Goal: Task Accomplishment & Management: Complete application form

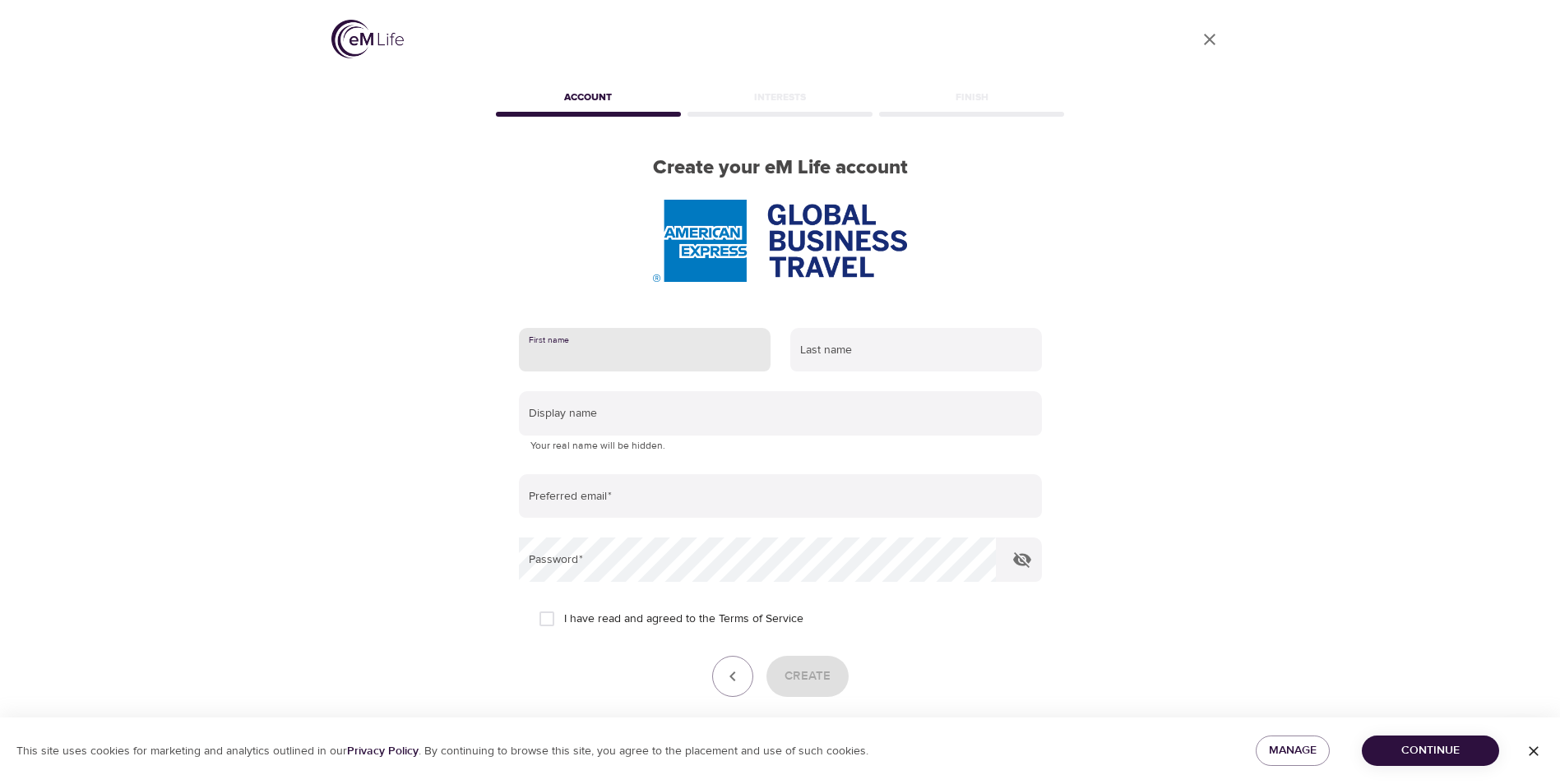
click at [630, 354] on input "text" at bounding box center [645, 350] width 251 height 44
type input "Shai"
type input "[PERSON_NAME]"
type input "[EMAIL_ADDRESS][PERSON_NAME][DOMAIN_NAME]"
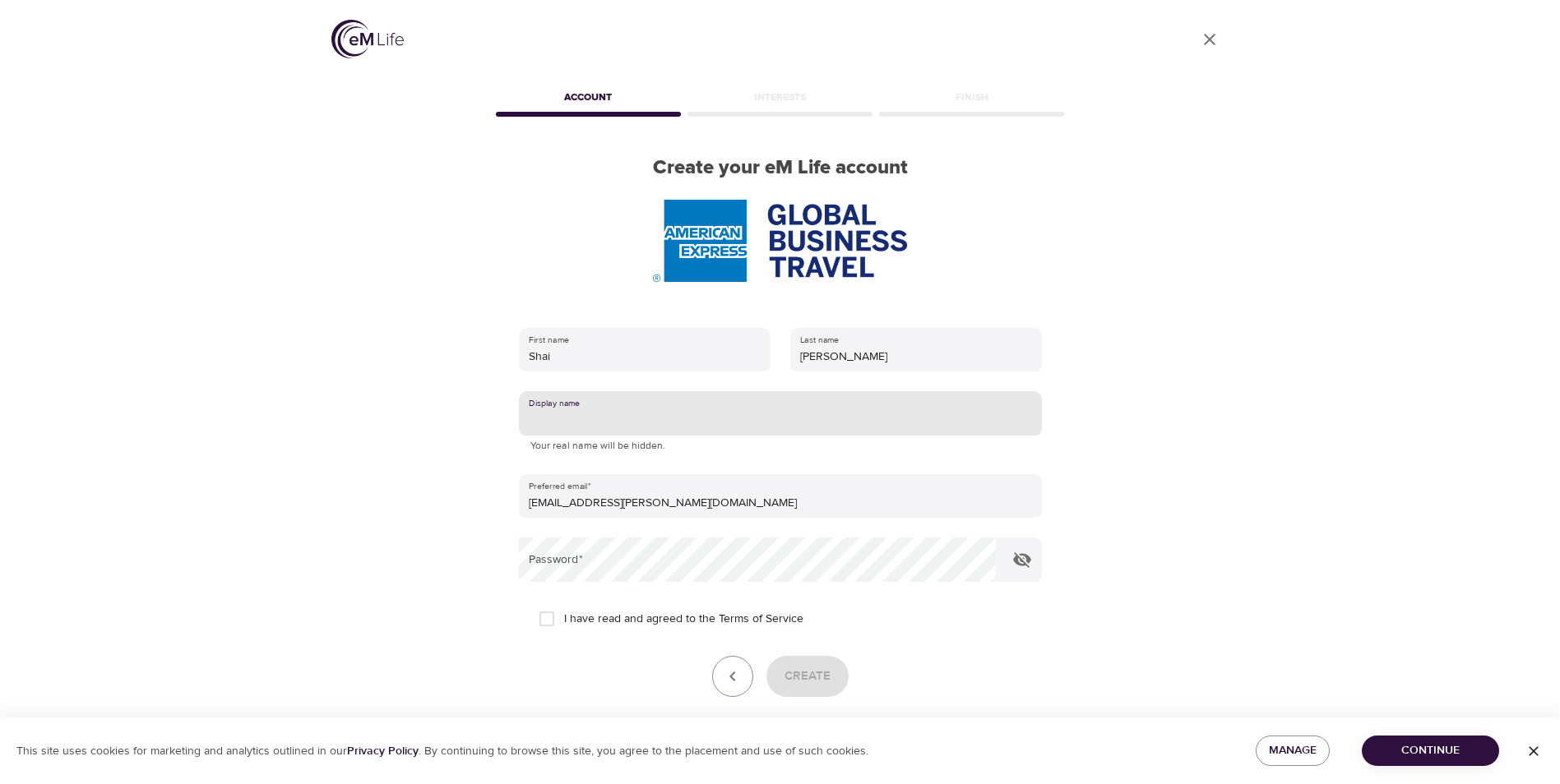
click at [611, 412] on input "text" at bounding box center [780, 414] width 523 height 44
type input "S"
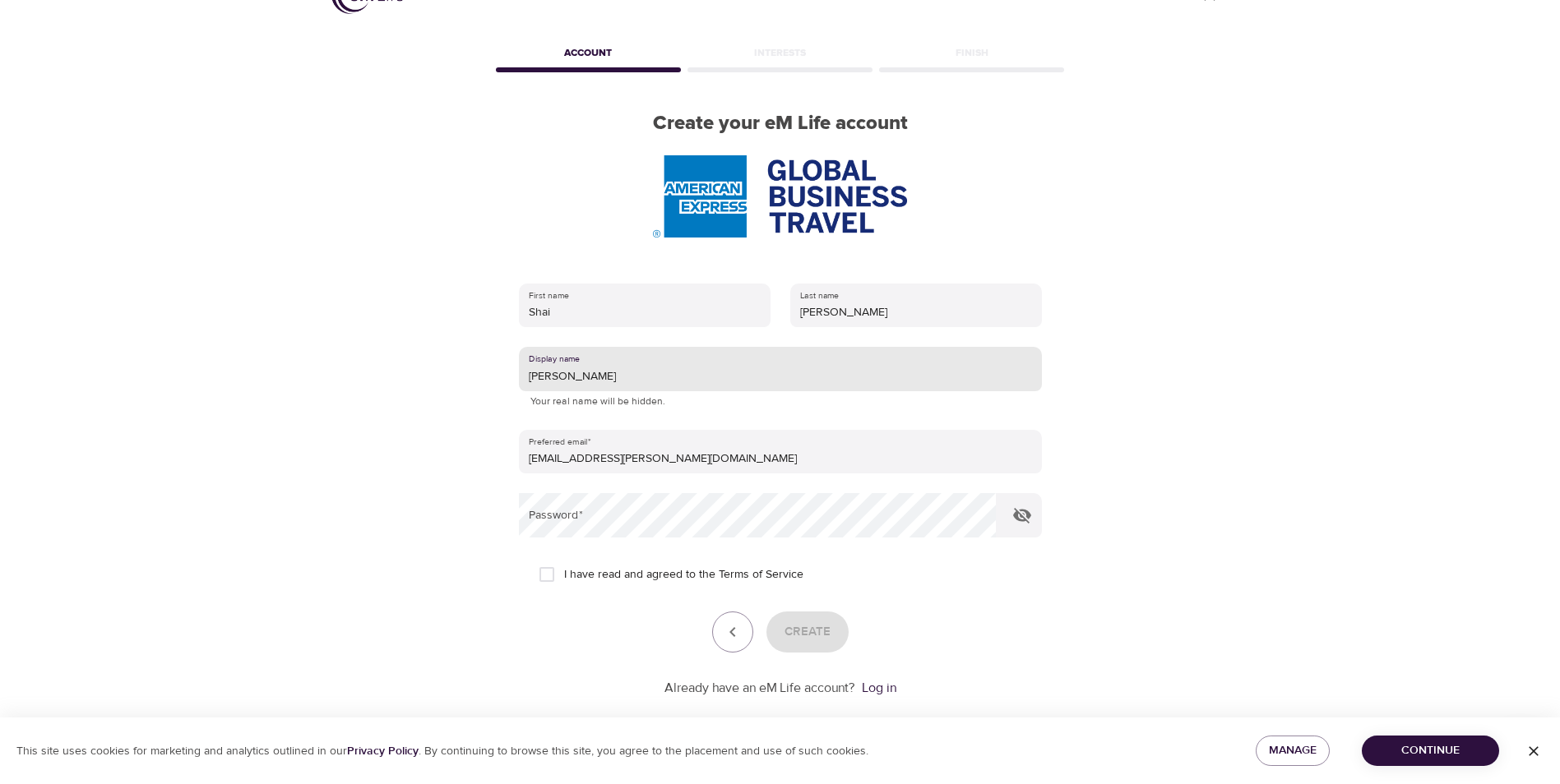
scroll to position [69, 0]
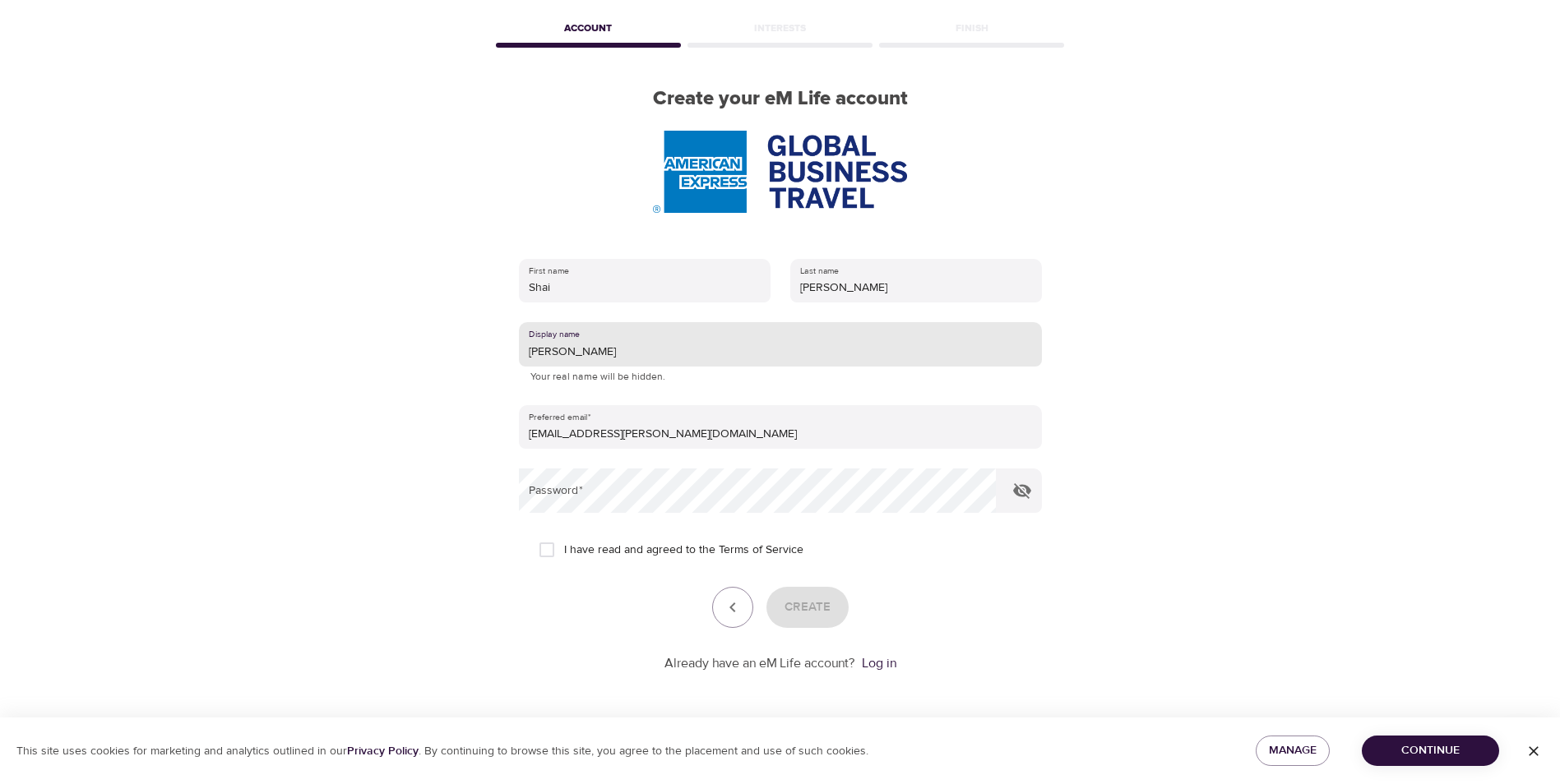
type input "[PERSON_NAME]"
click at [553, 552] on input "I have read and agreed to the Terms of Service" at bounding box center [547, 550] width 35 height 35
checkbox input "true"
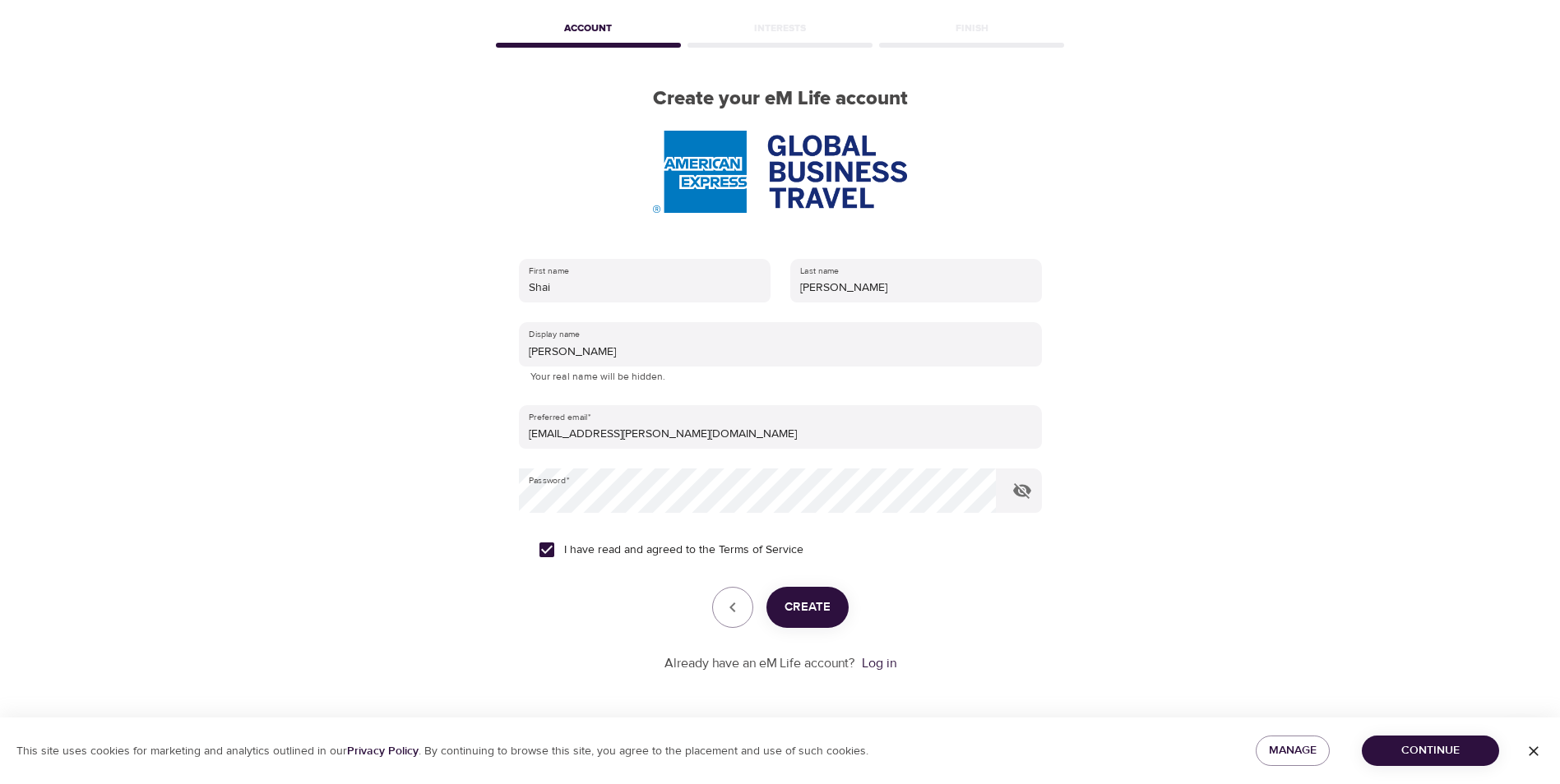
click at [807, 608] on span "Create" at bounding box center [808, 607] width 46 height 21
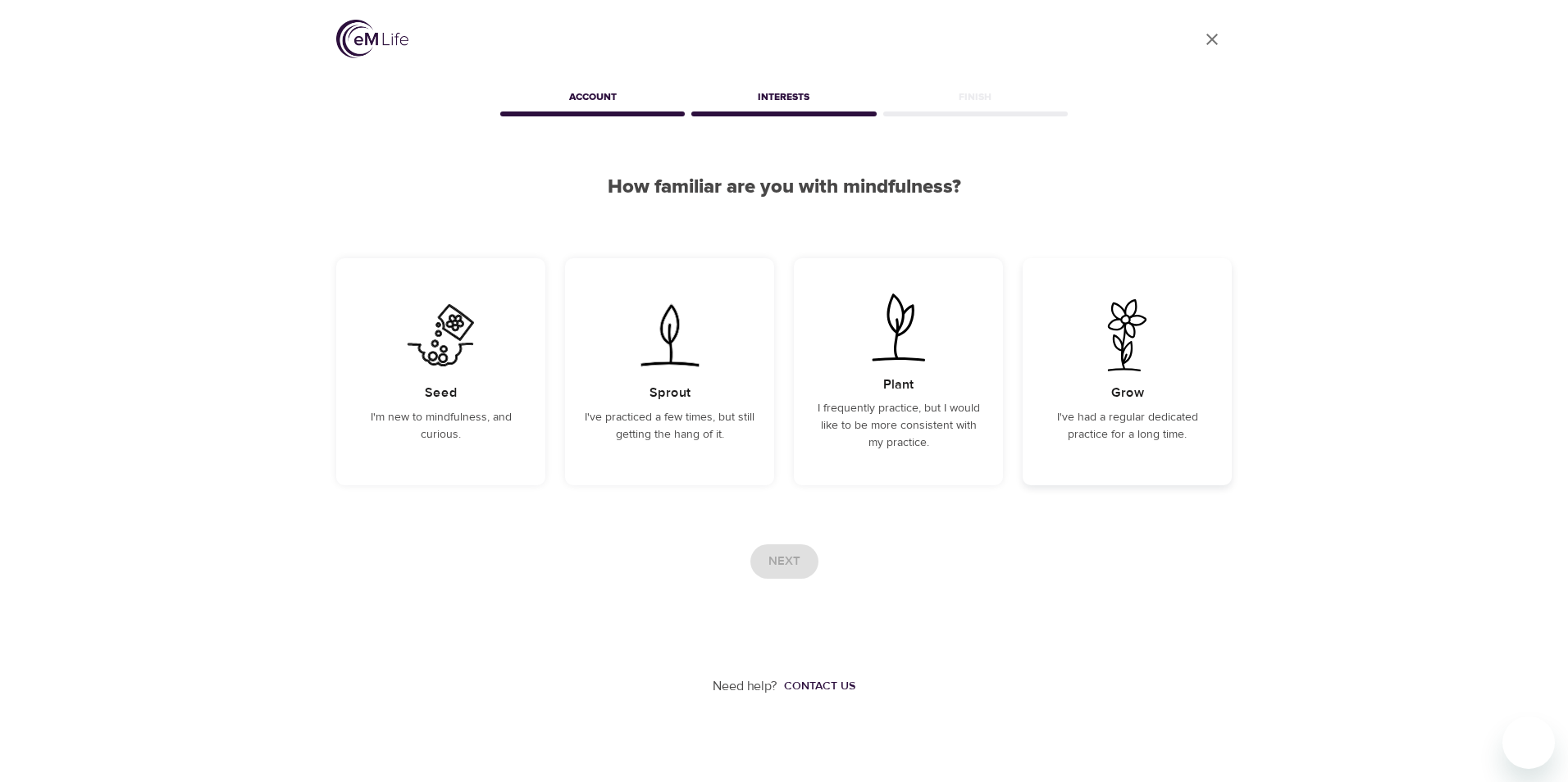
click at [1065, 368] on div "Grow I've had a regular dedicated practice for a long time." at bounding box center [1126, 372] width 209 height 228
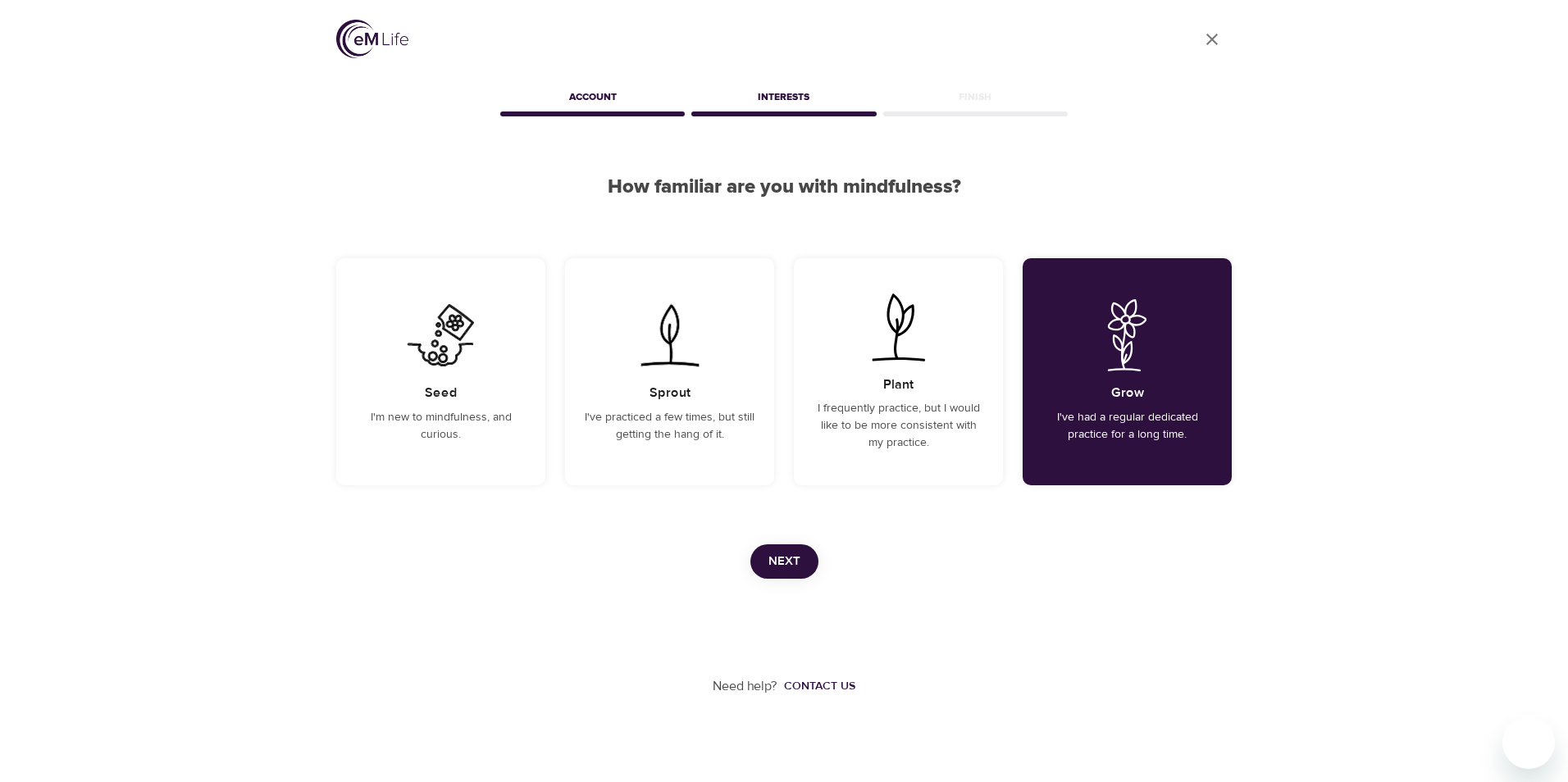
click at [789, 568] on span "Next" at bounding box center [784, 561] width 32 height 21
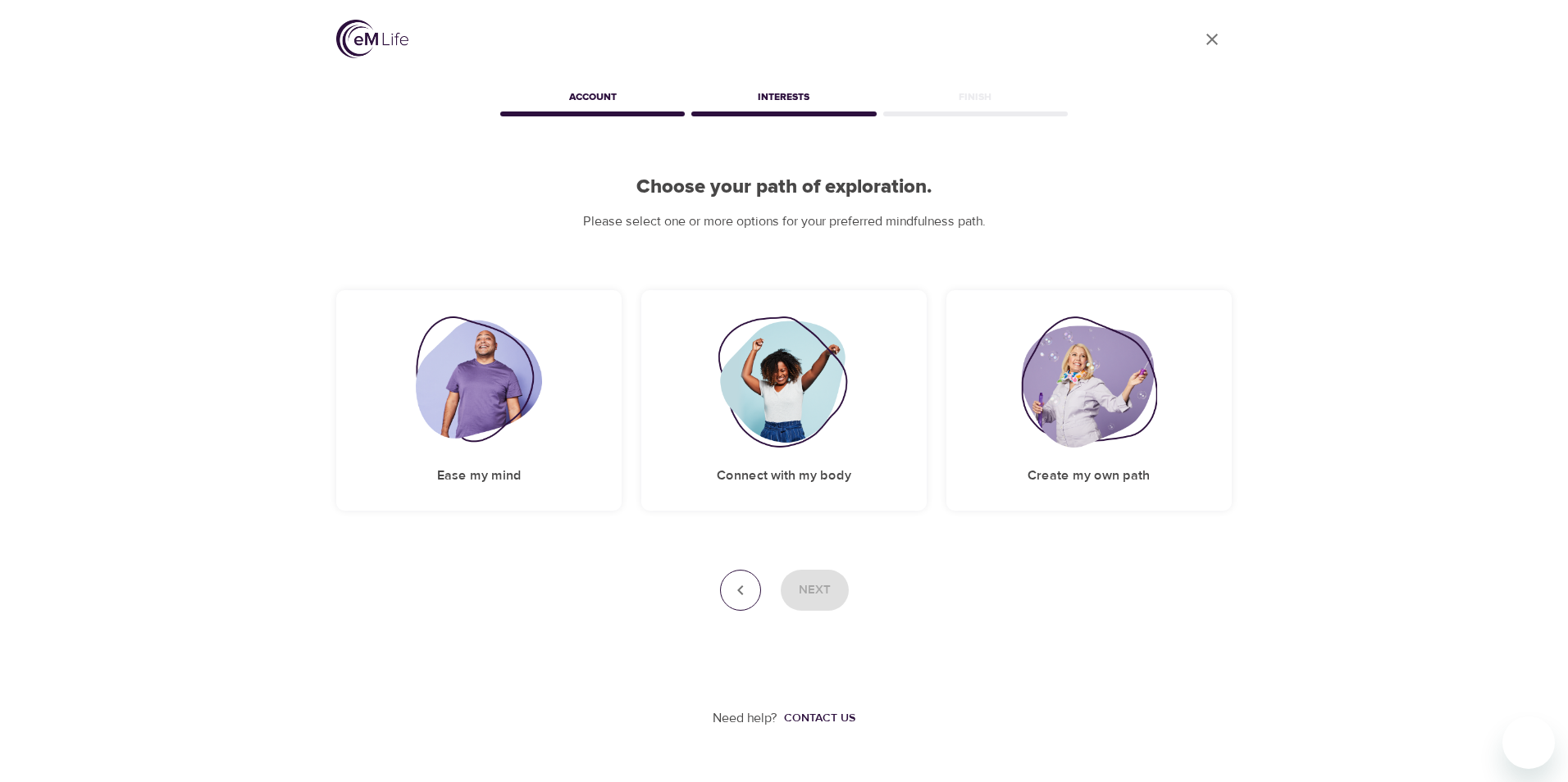
click at [753, 582] on button "button" at bounding box center [741, 590] width 41 height 41
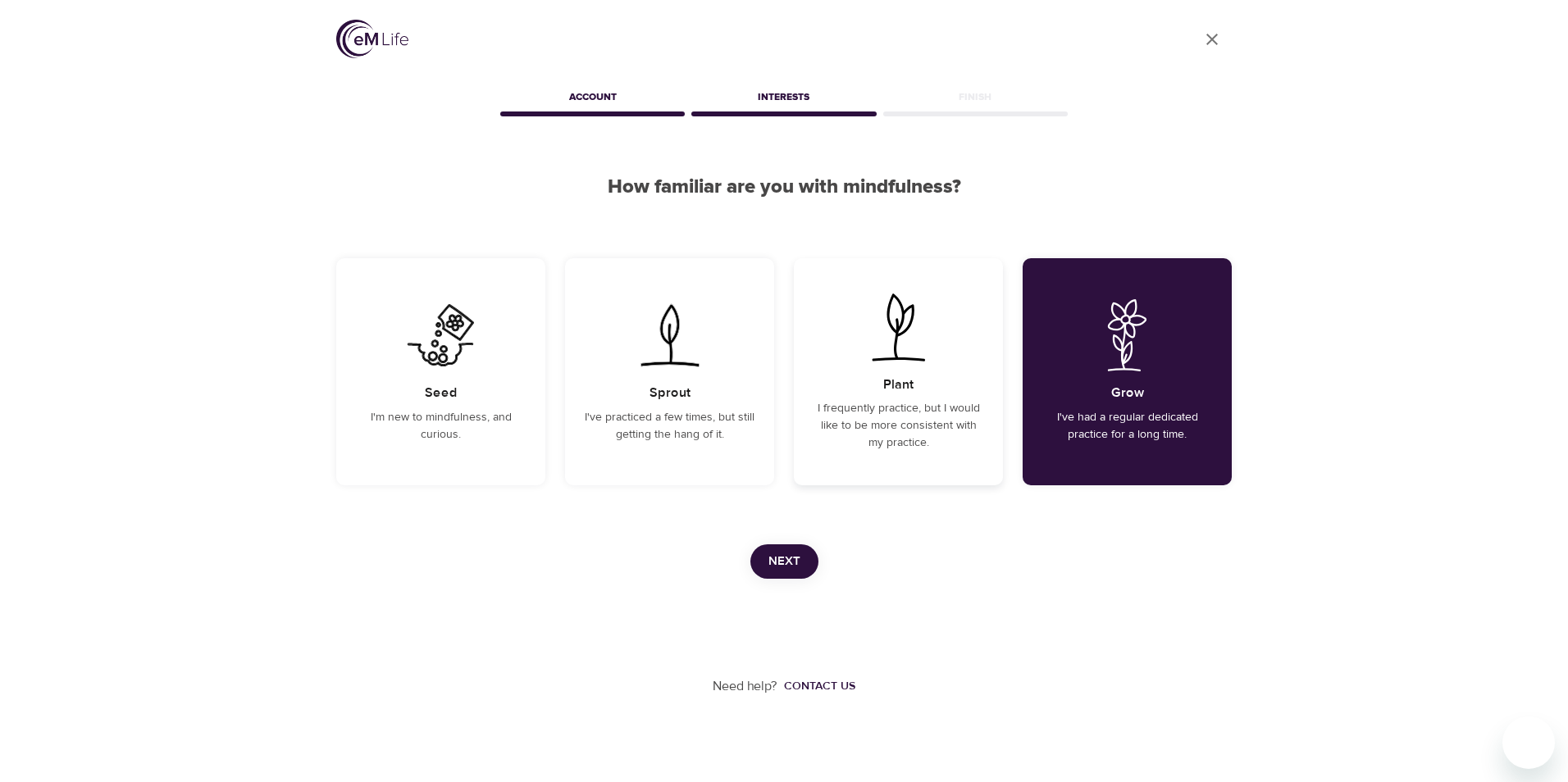
click at [941, 356] on div "Plant I frequently practice, but I would like to be more consistent with my pra…" at bounding box center [898, 372] width 209 height 228
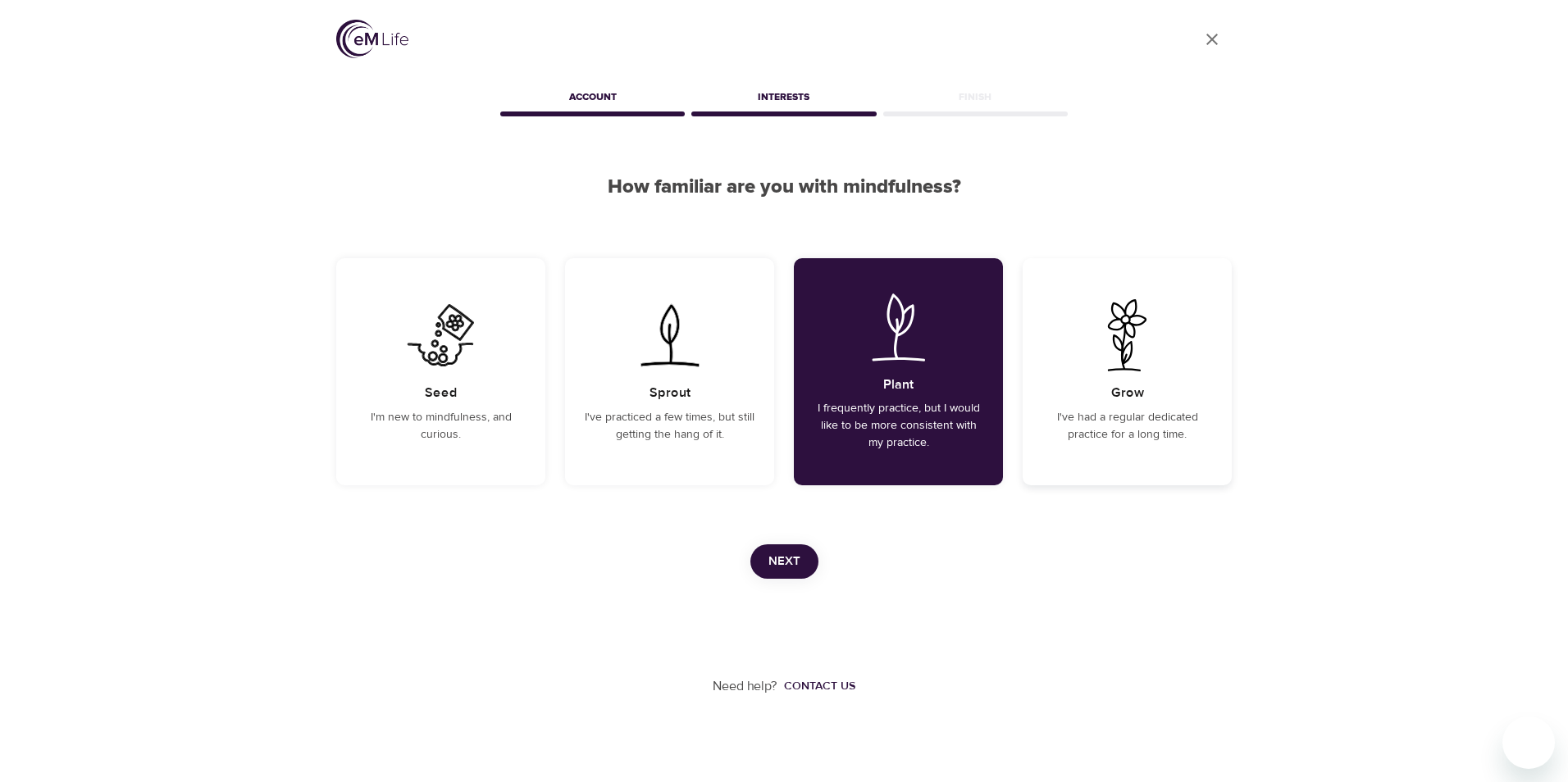
click at [1186, 354] on div "Grow I've had a regular dedicated practice for a long time." at bounding box center [1126, 372] width 209 height 228
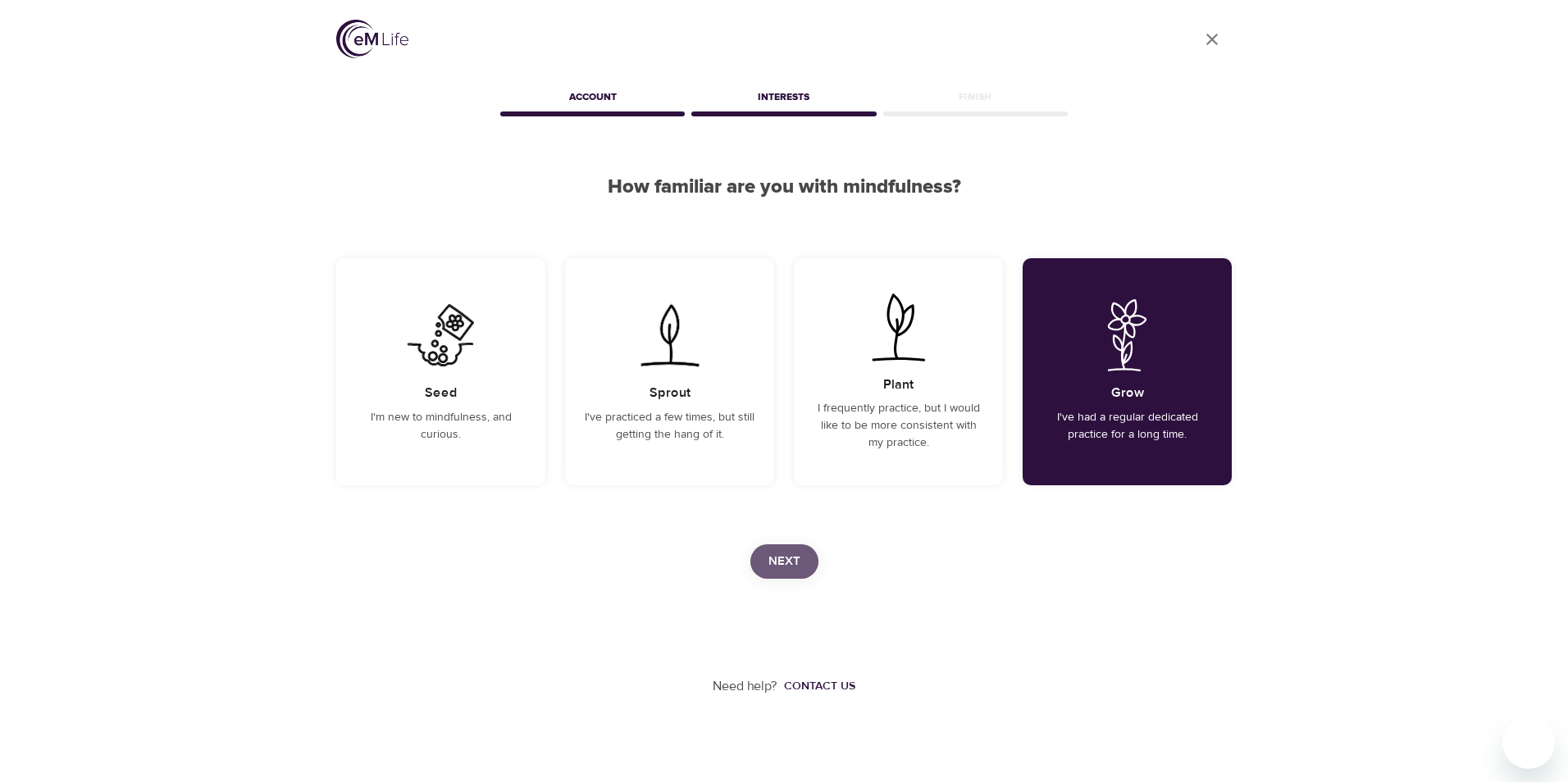
click at [801, 552] on button "Next" at bounding box center [784, 562] width 68 height 35
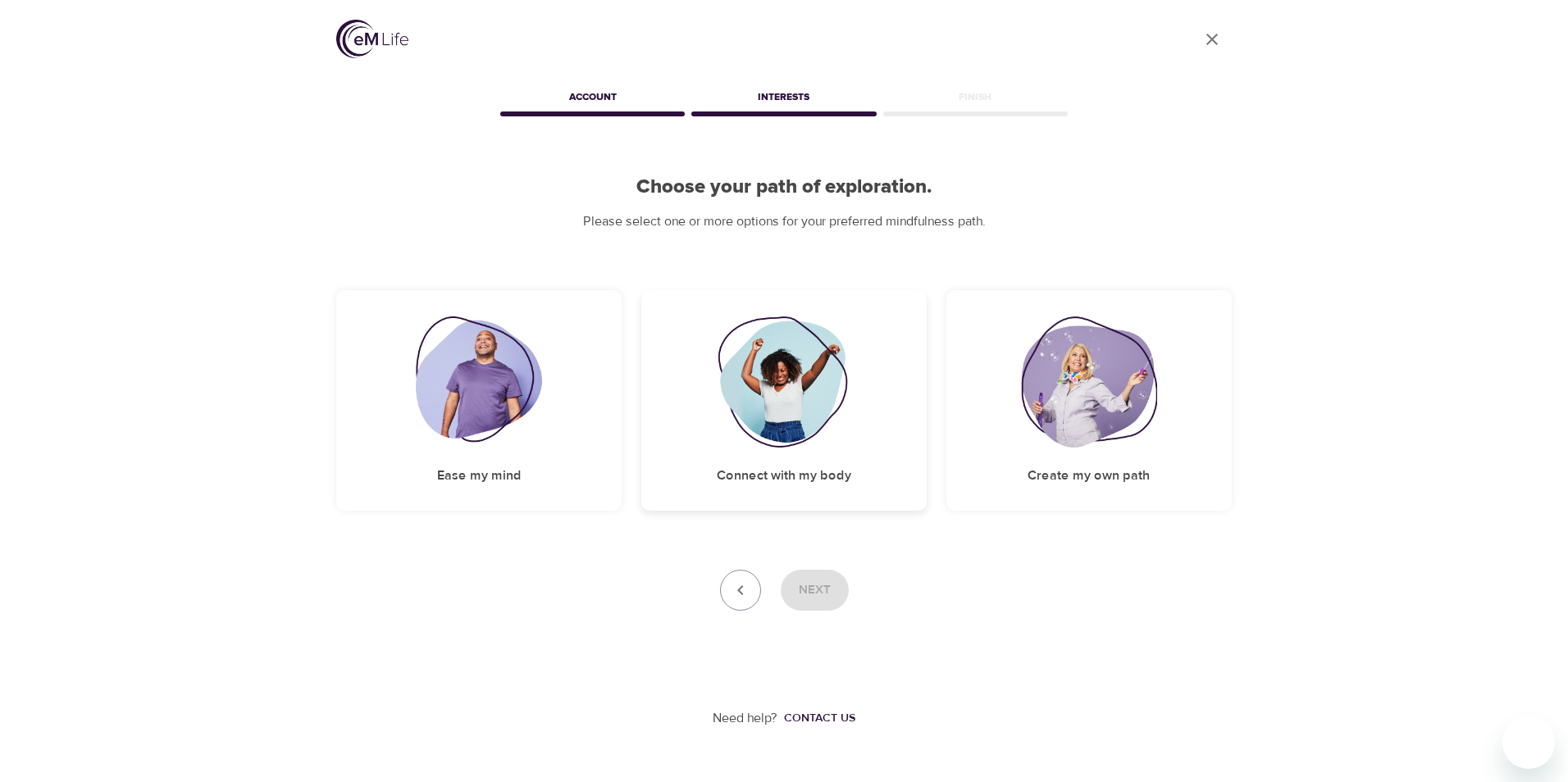
click at [806, 384] on img at bounding box center [784, 382] width 133 height 131
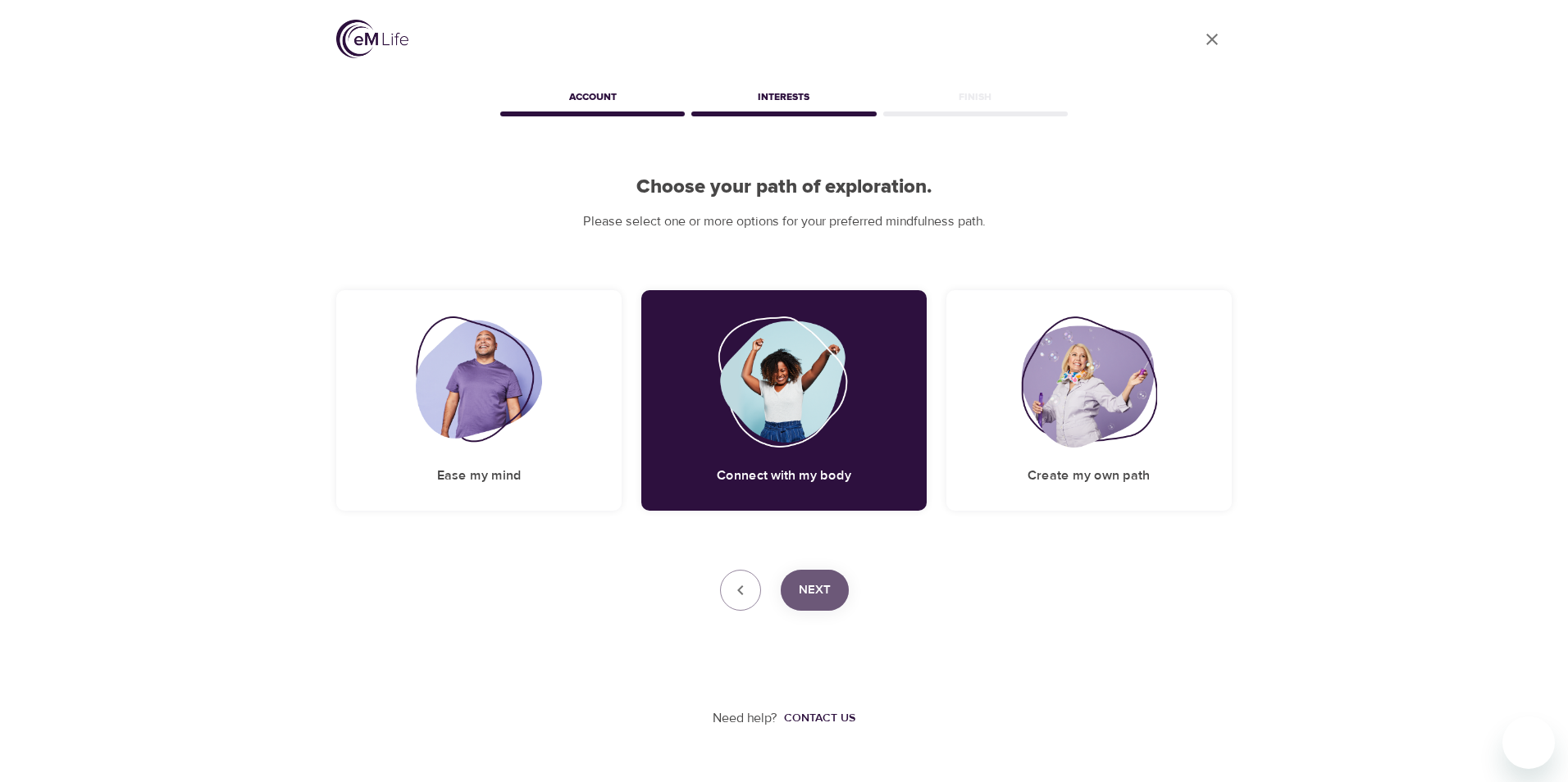
click at [818, 586] on span "Next" at bounding box center [814, 590] width 32 height 21
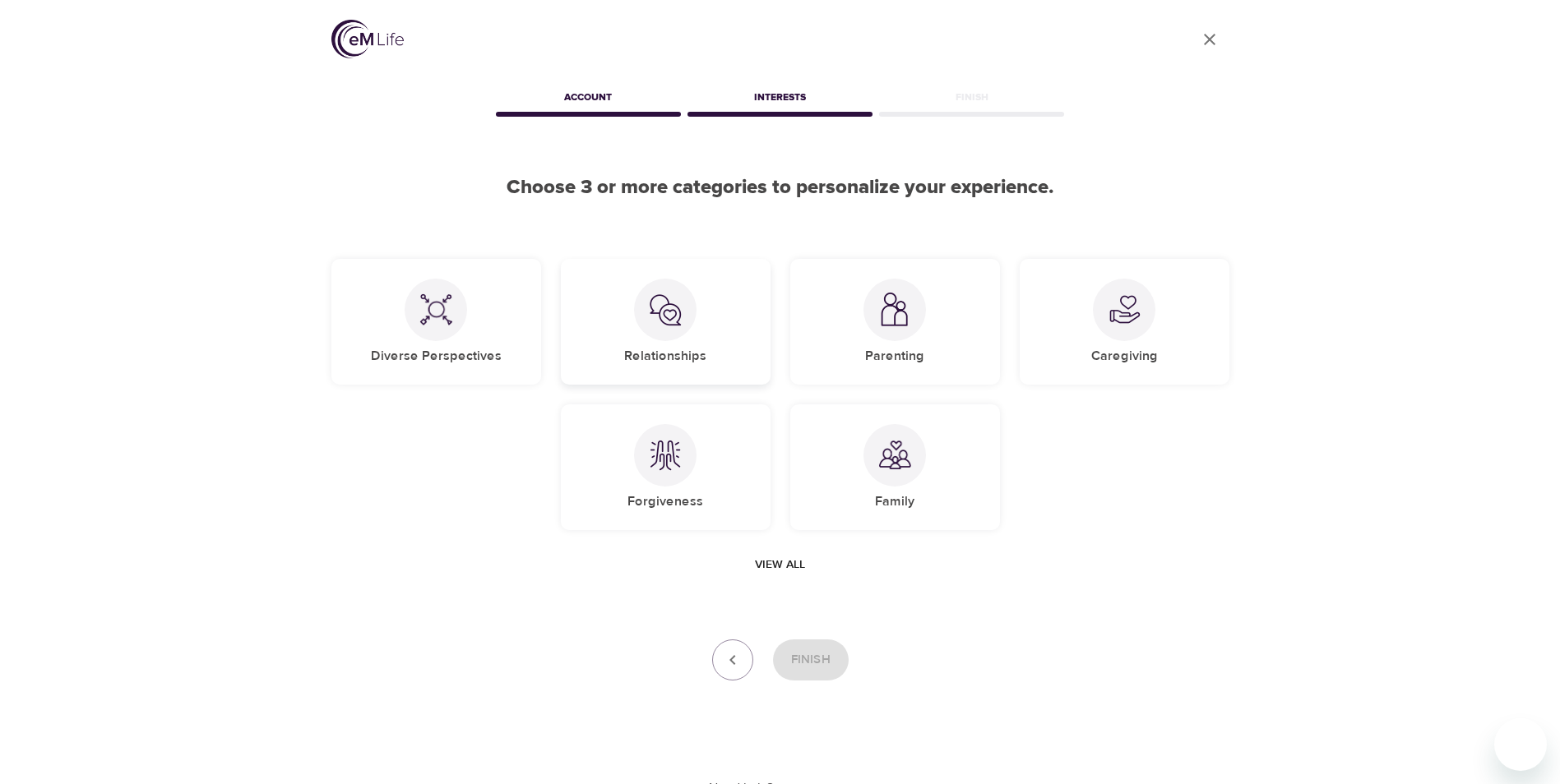
click at [661, 335] on div at bounding box center [665, 309] width 63 height 63
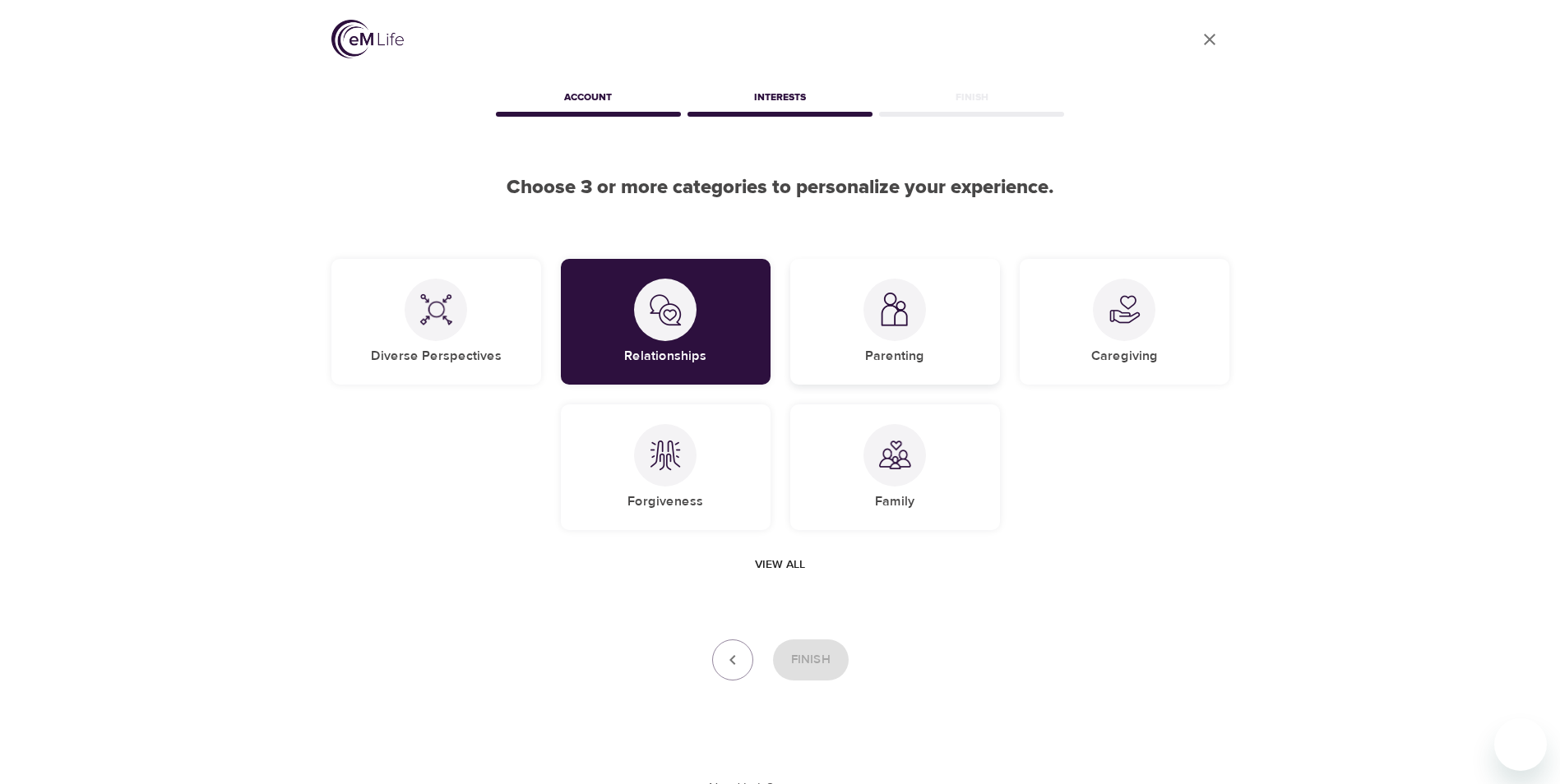
click at [969, 349] on div "Parenting" at bounding box center [895, 322] width 210 height 126
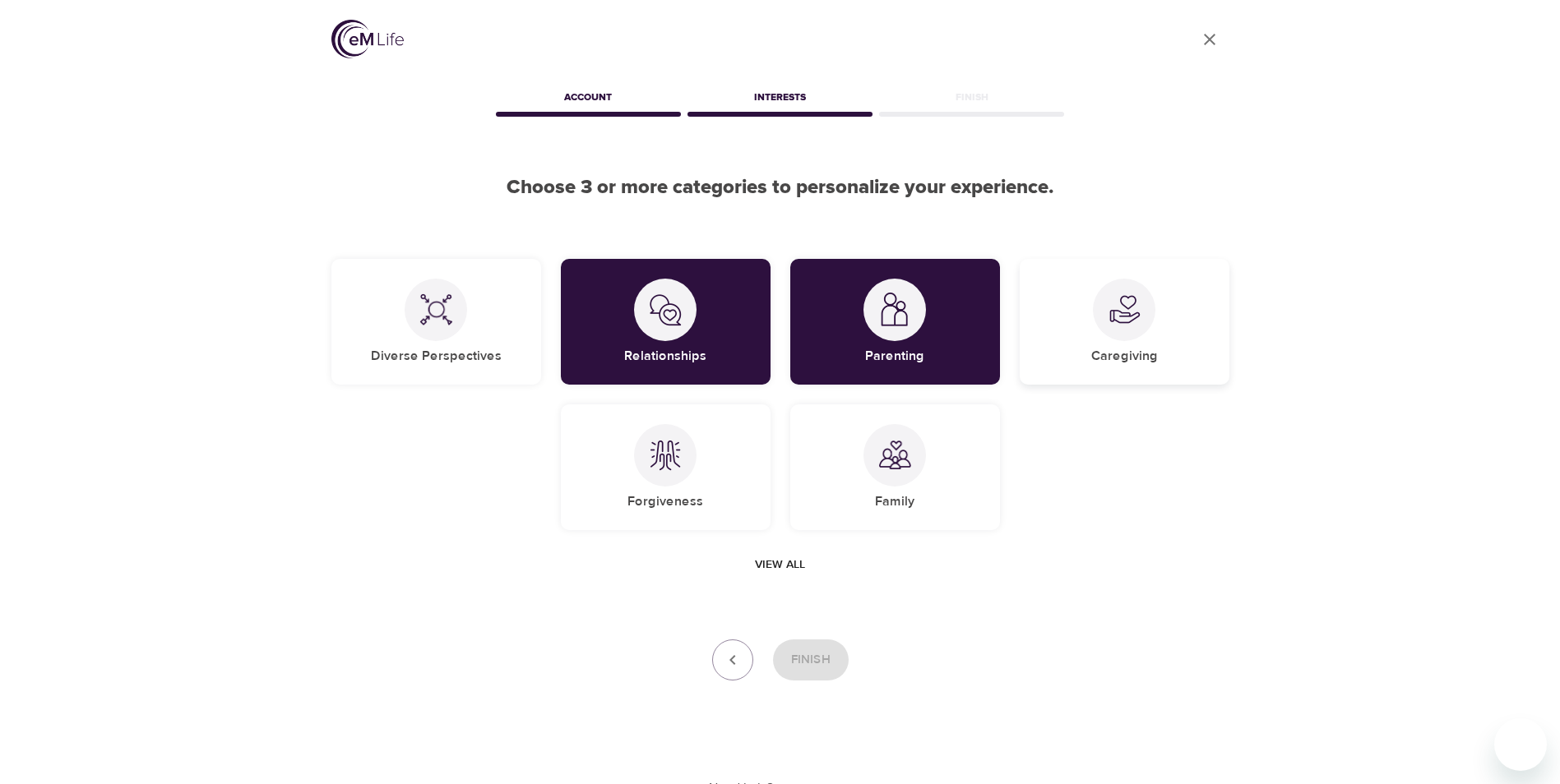
click at [1121, 340] on div at bounding box center [1124, 309] width 63 height 63
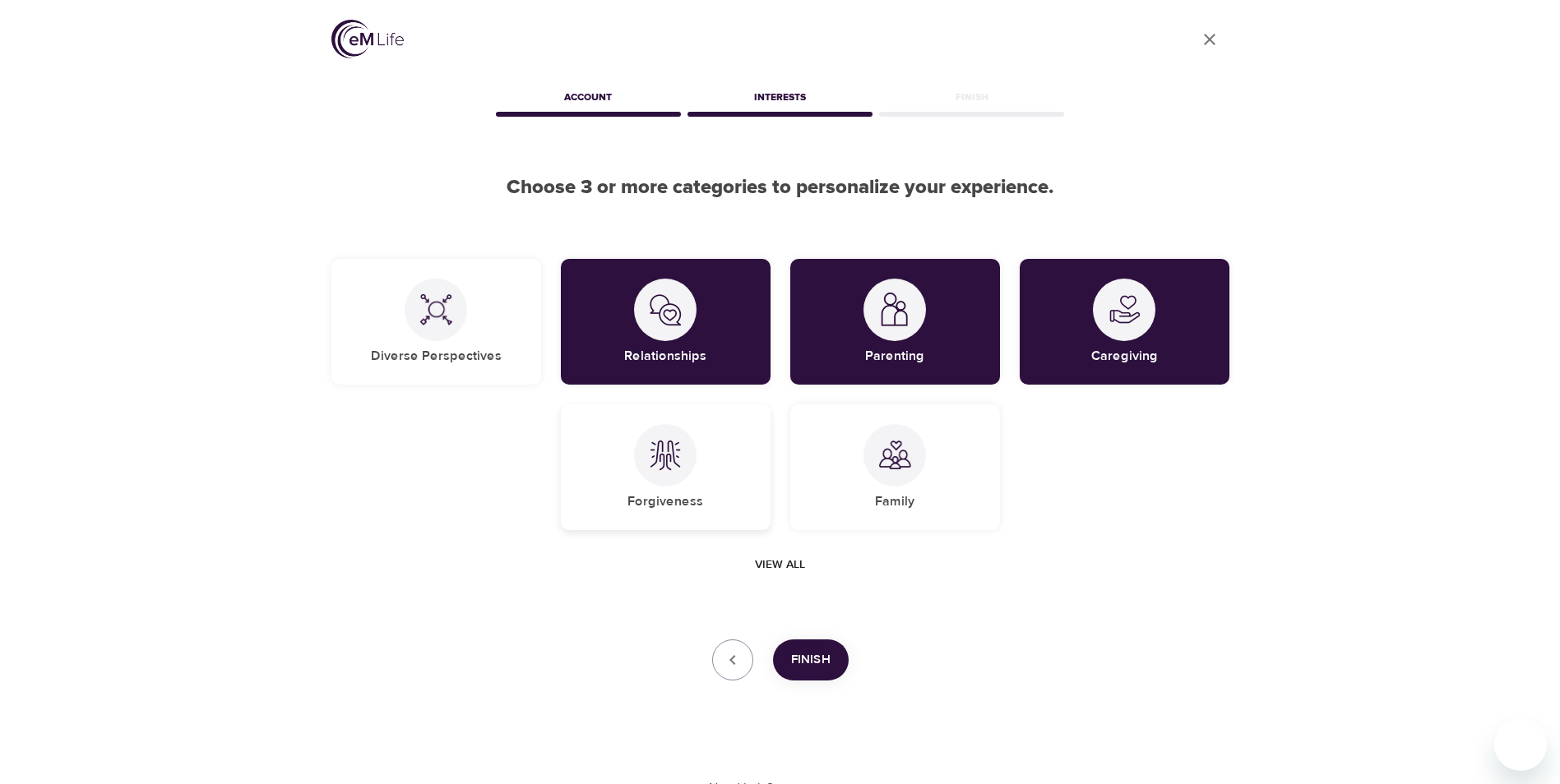
click at [705, 488] on div "Forgiveness" at bounding box center [665, 467] width 210 height 126
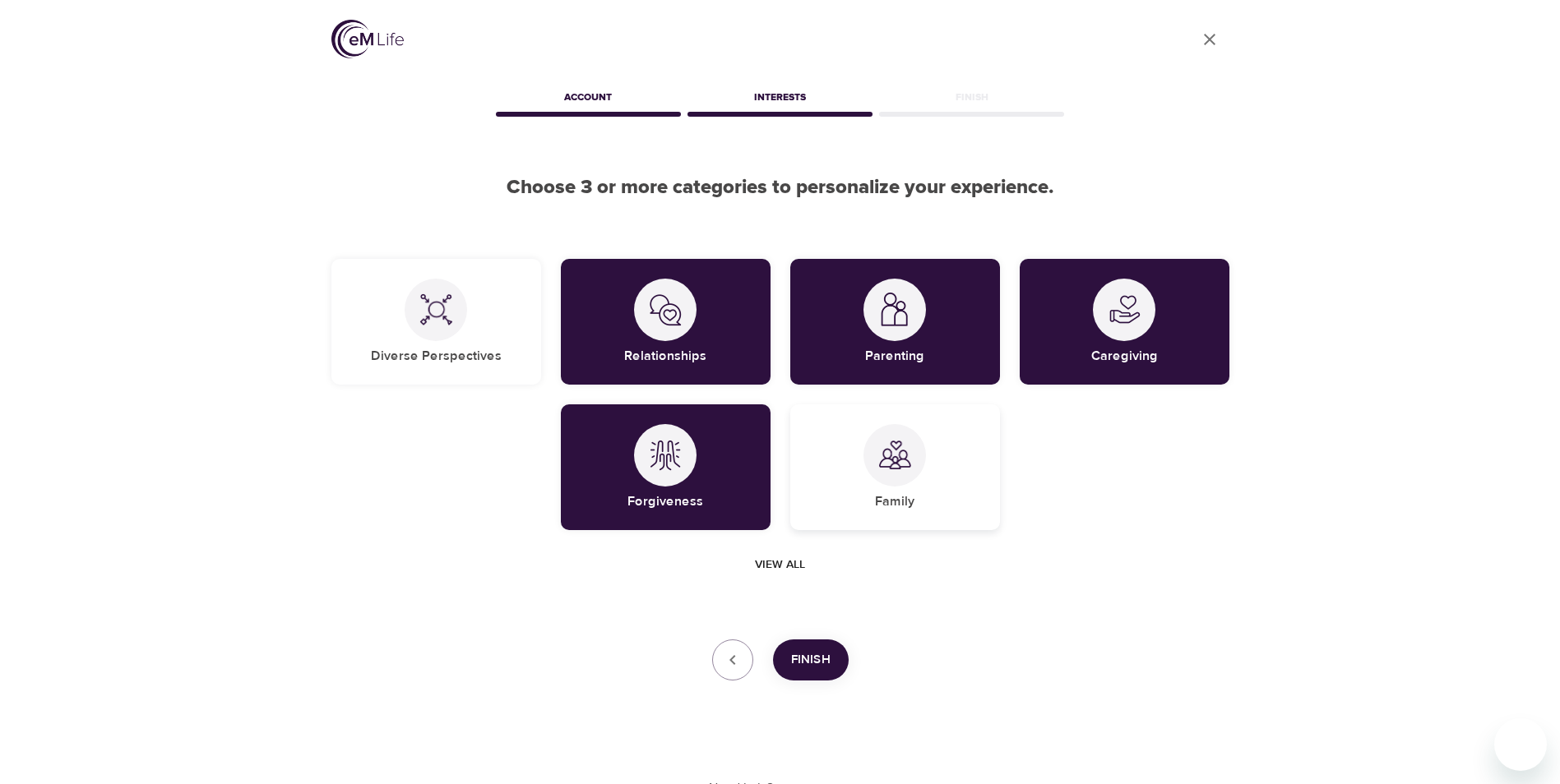
click at [939, 502] on div "Family" at bounding box center [895, 467] width 210 height 126
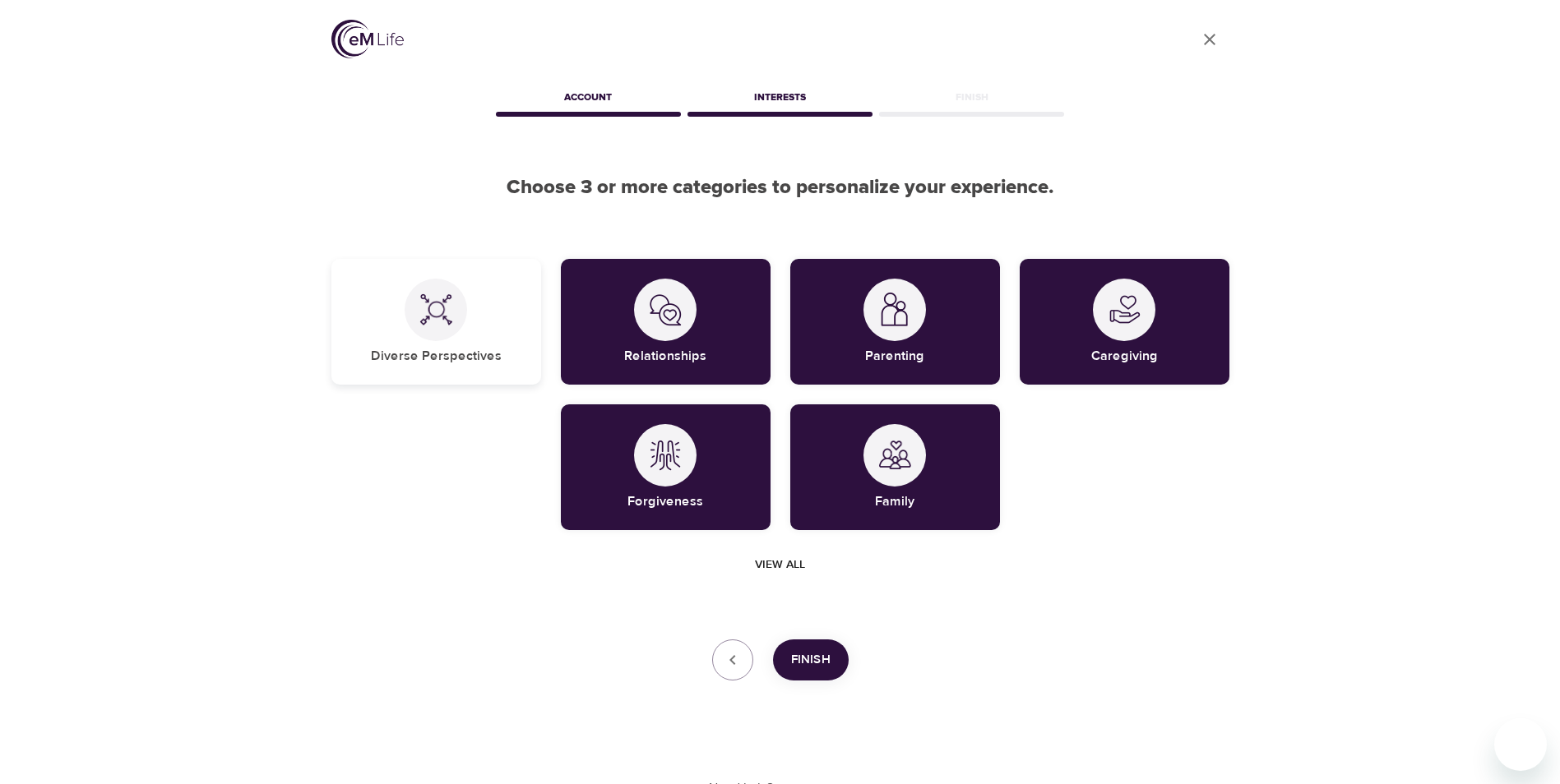
click at [381, 333] on div "Diverse Perspectives" at bounding box center [436, 322] width 210 height 126
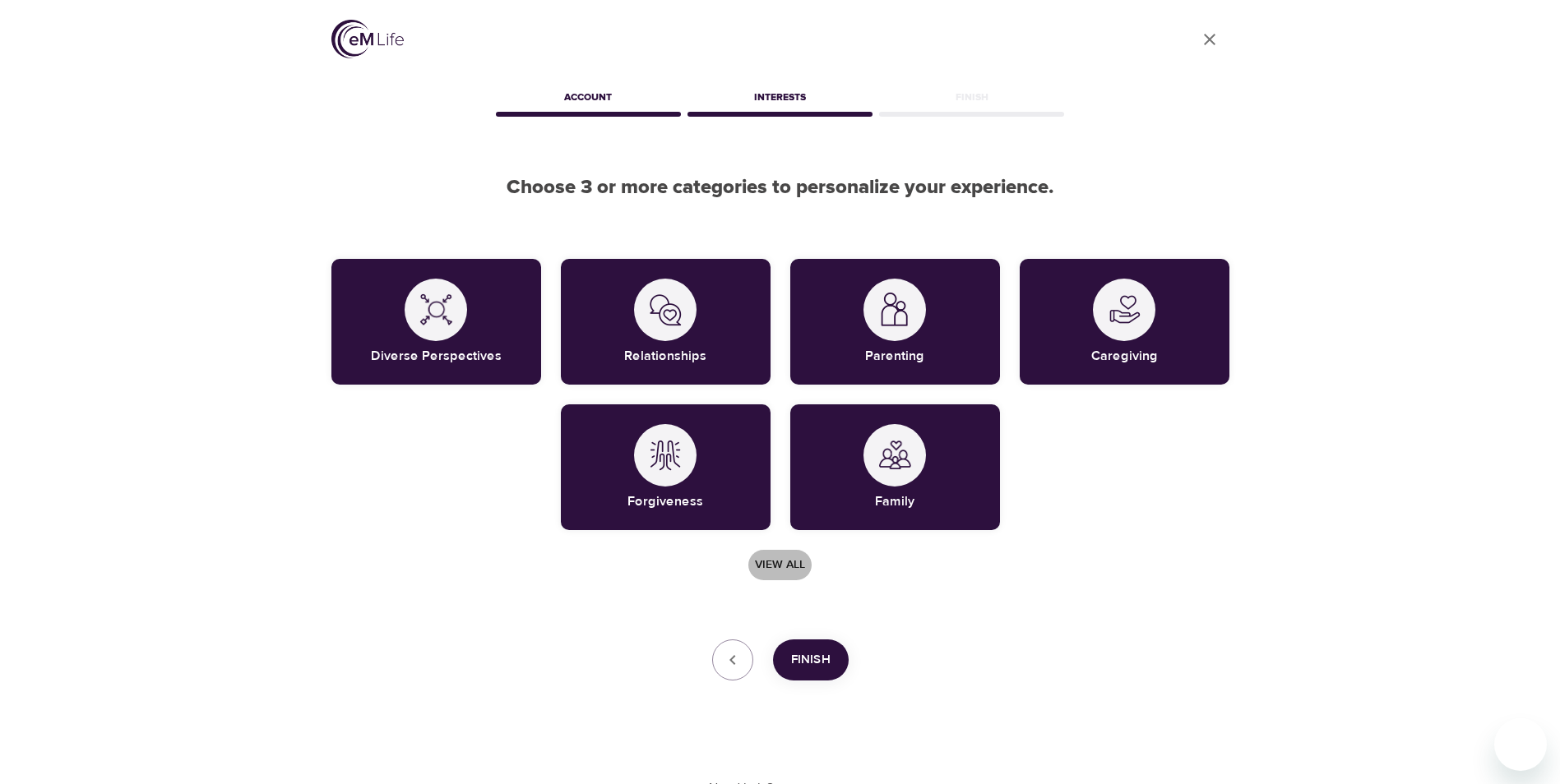
click at [779, 561] on span "View all" at bounding box center [780, 565] width 50 height 20
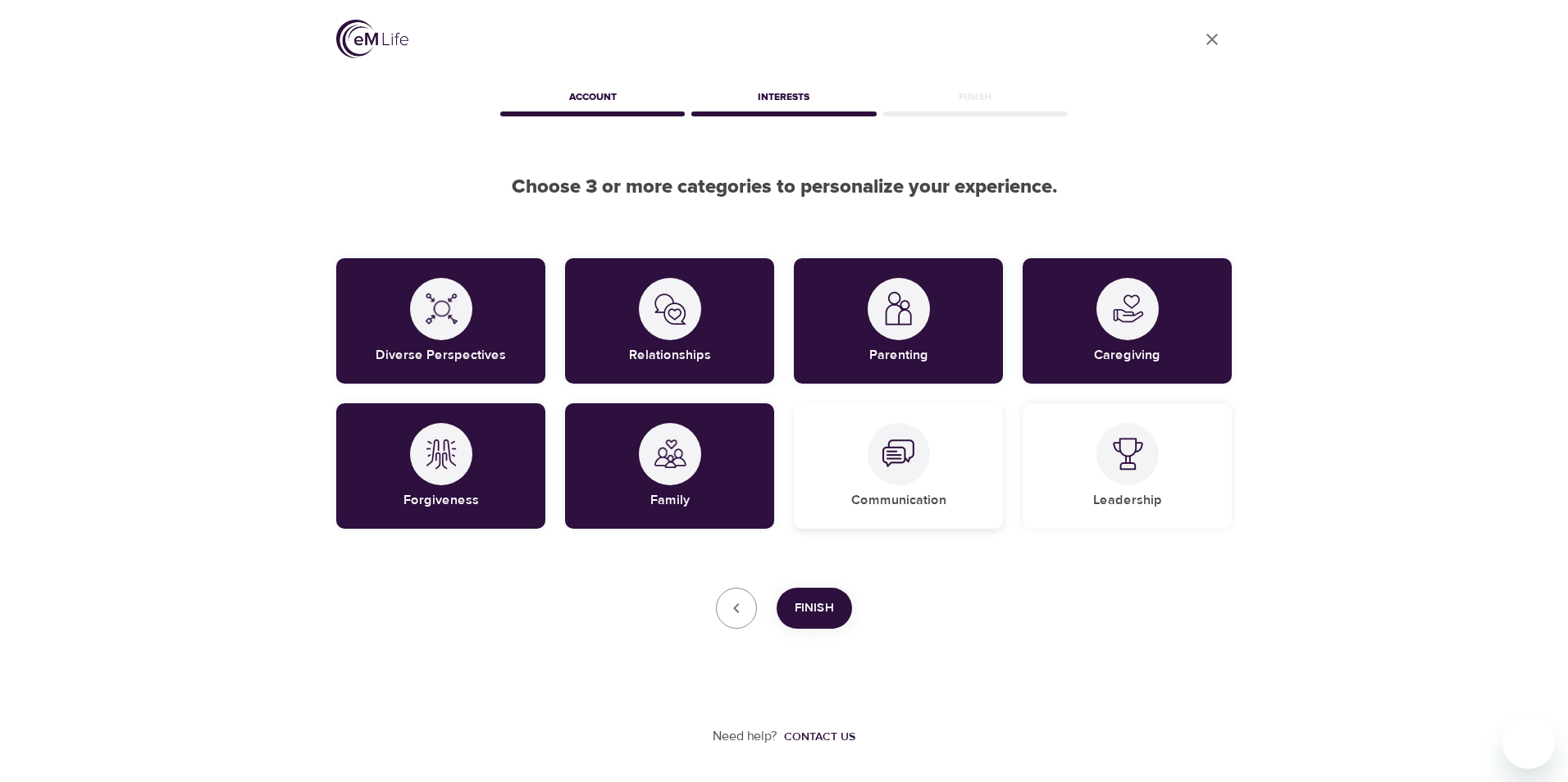
click at [918, 448] on div at bounding box center [899, 454] width 63 height 63
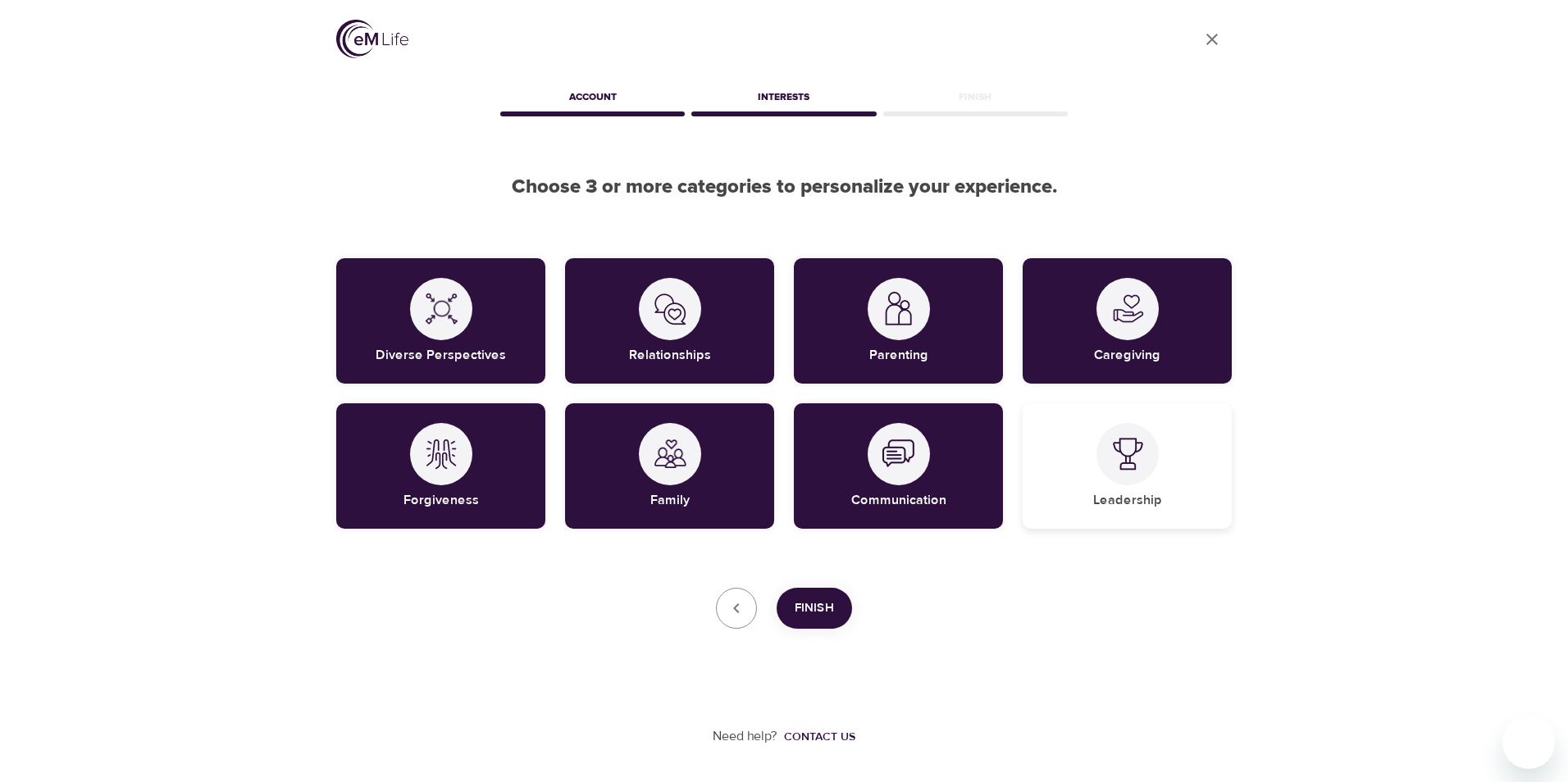
click at [1130, 479] on div at bounding box center [1127, 454] width 63 height 63
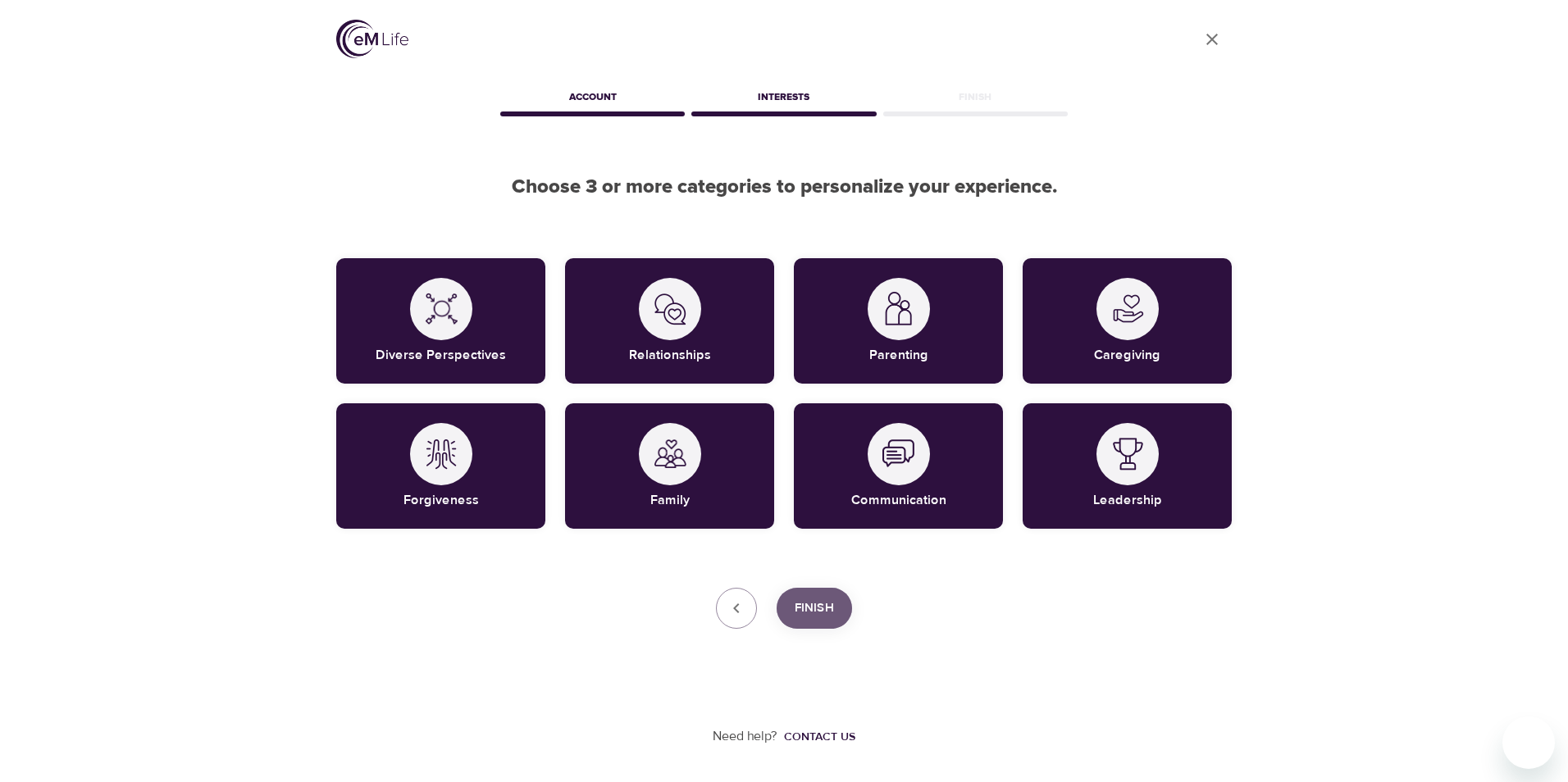
click at [835, 613] on button "Finish" at bounding box center [814, 608] width 75 height 41
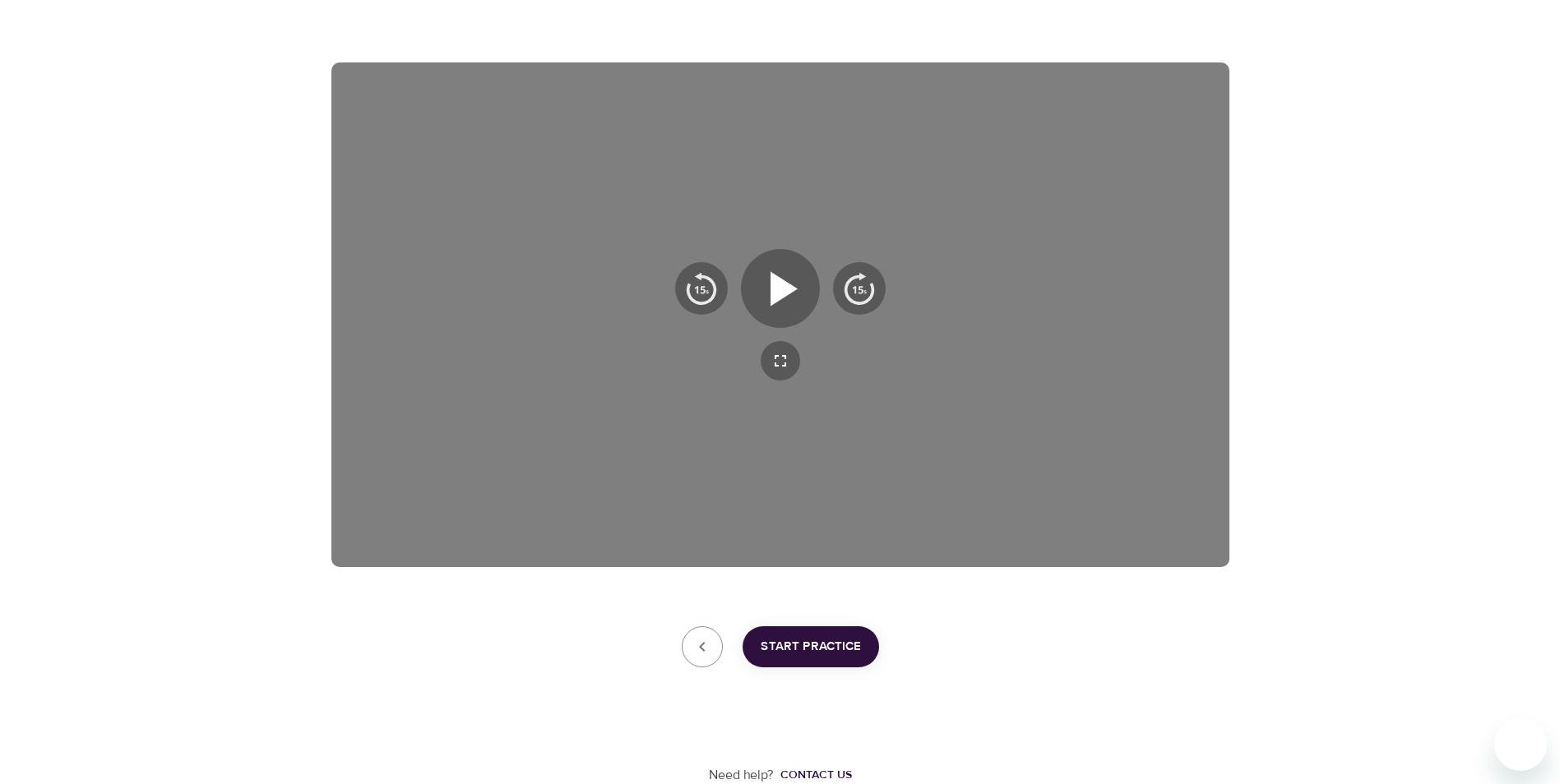
scroll to position [229, 0]
click at [837, 656] on button "Start Practice" at bounding box center [810, 646] width 136 height 42
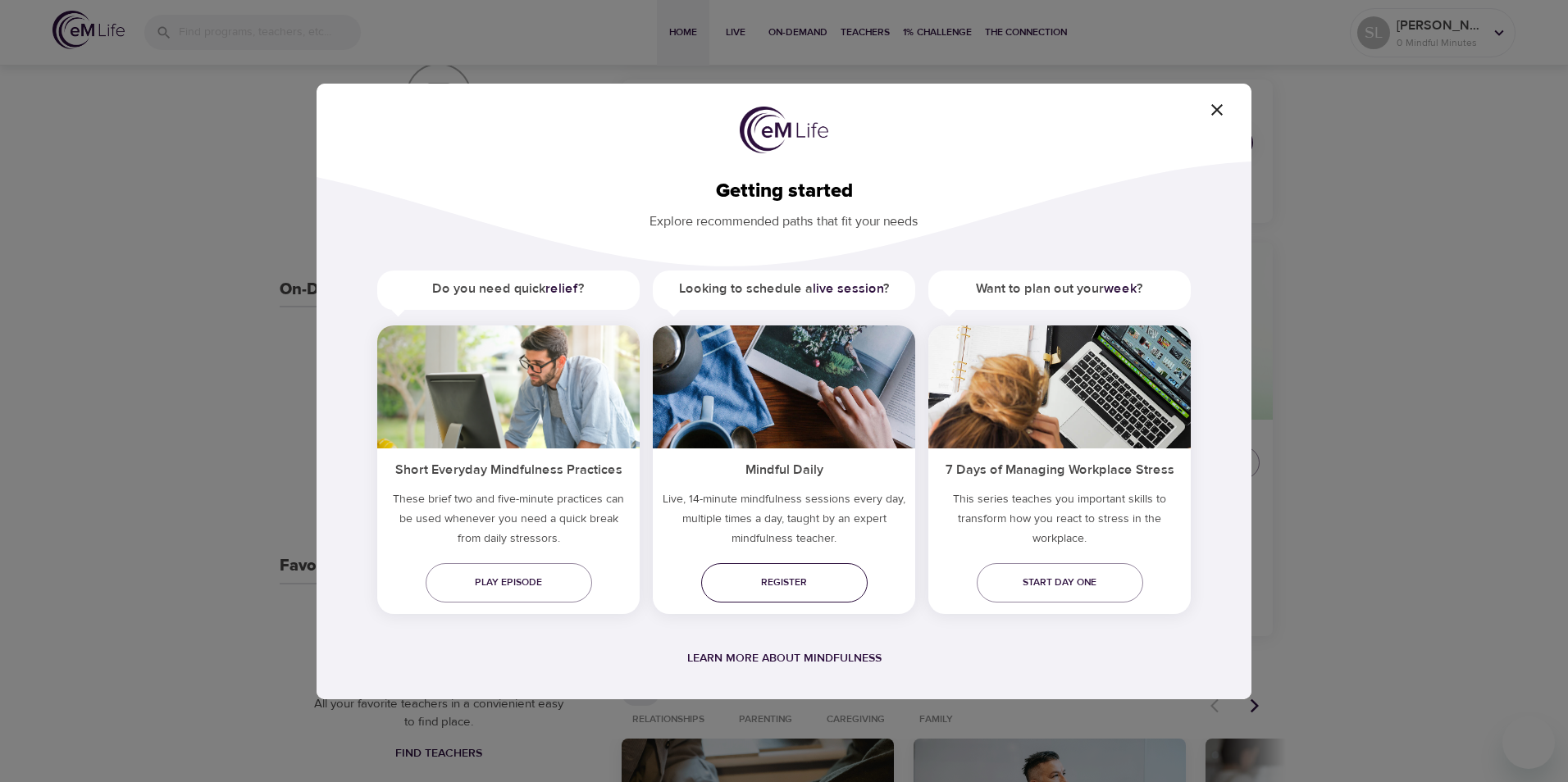
click at [779, 580] on span "Register" at bounding box center [784, 582] width 140 height 17
